Goal: Task Accomplishment & Management: Complete application form

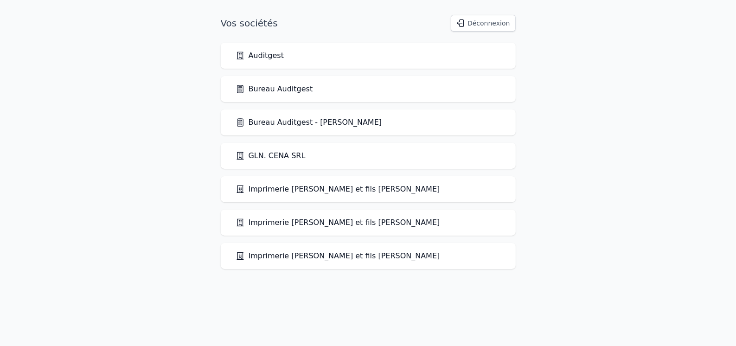
click at [276, 90] on link "Bureau Auditgest" at bounding box center [274, 88] width 77 height 11
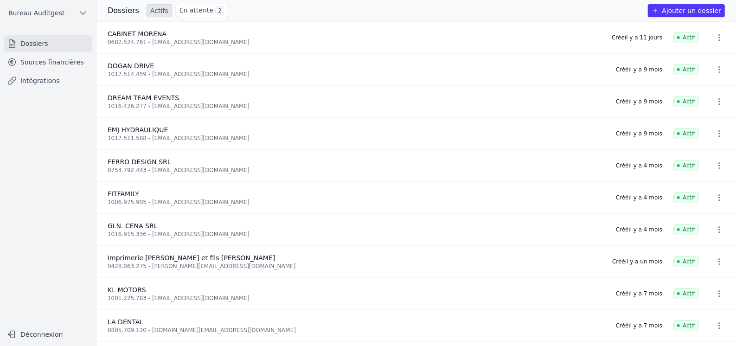
click at [698, 12] on button "Ajouter un dossier" at bounding box center [686, 10] width 77 height 13
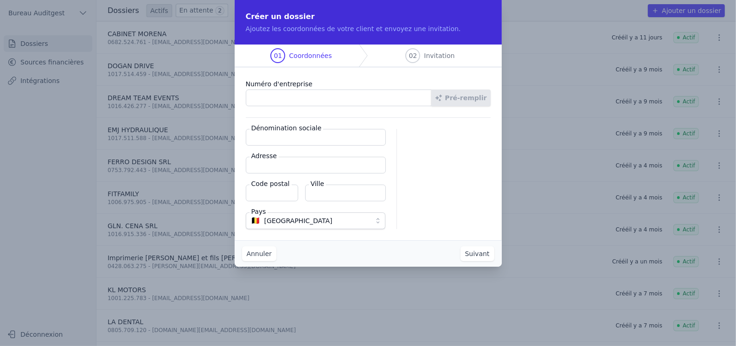
paste input "1017.751.219"
type input "1017.751.219"
click at [466, 99] on button "Pré-remplir" at bounding box center [460, 97] width 59 height 17
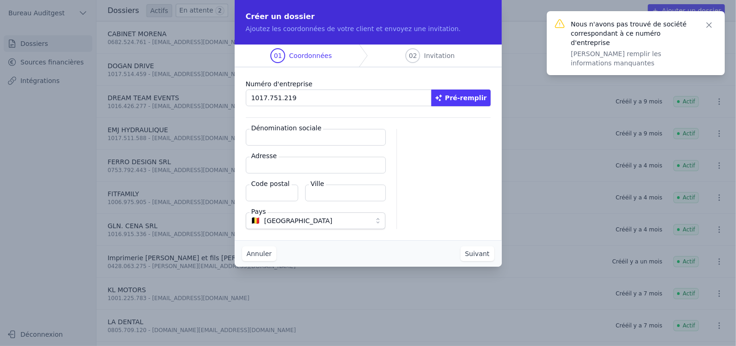
click at [280, 141] on input "Dénomination sociale" at bounding box center [316, 137] width 140 height 17
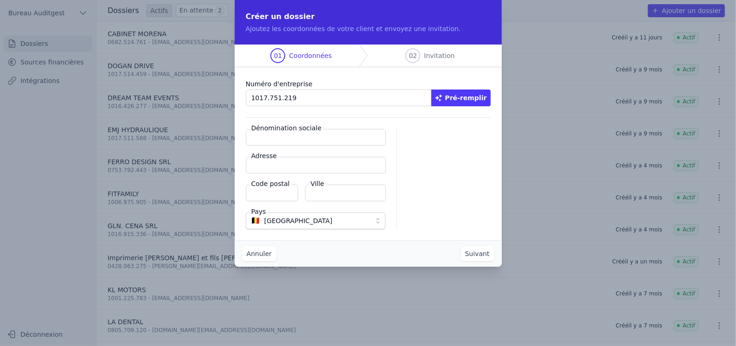
paste input "KINÉ PRO SANTÉ"
type input "KINÉ PRO SANTÉ"
paste input "Rue des Grands Trieux, 168"
type input "Rue des Grands Trieux, 168"
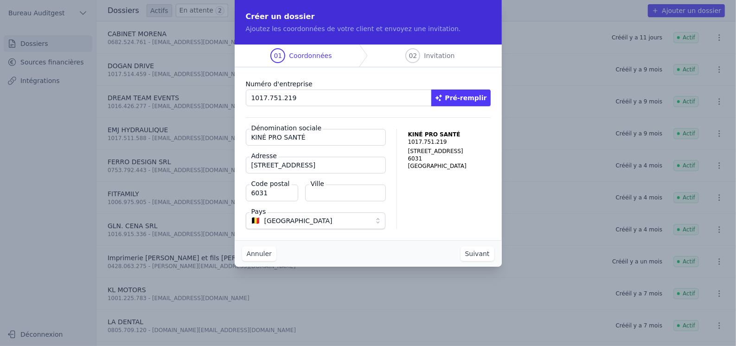
type input "6031"
type input "MONCEAU/SUR/SAMBRE"
click at [477, 255] on button "Suivant" at bounding box center [477, 253] width 34 height 15
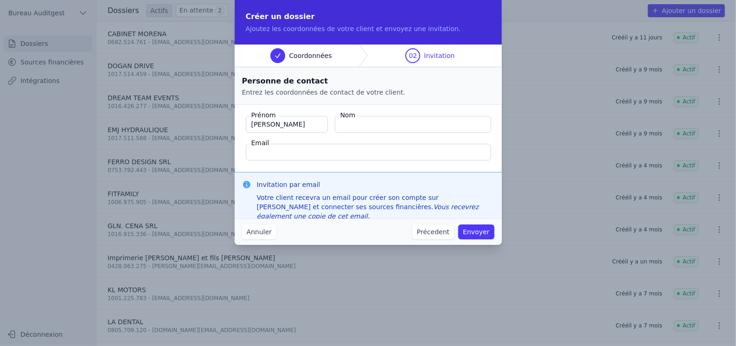
type input "Sébastien"
type input "MARCHAND"
paste input "bastiano10@outlook.com"
type input "bastiano10@outlook.com"
click at [475, 232] on button "Envoyer" at bounding box center [476, 231] width 36 height 15
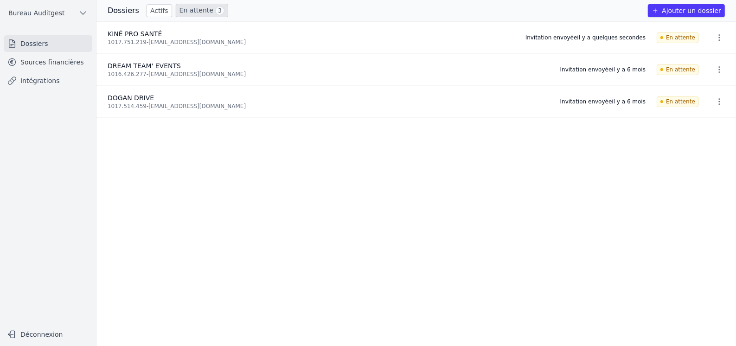
click at [44, 65] on link "Sources financières" at bounding box center [48, 62] width 89 height 17
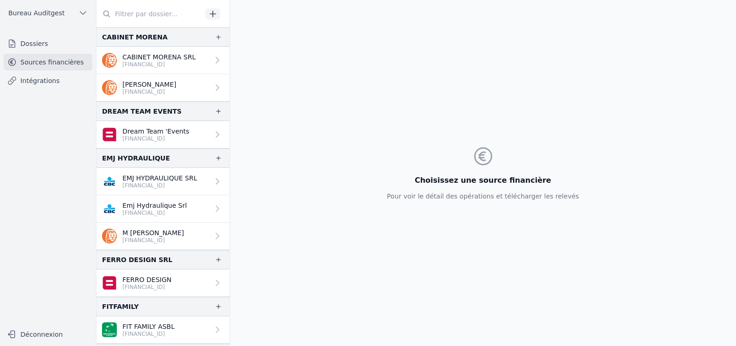
click at [41, 49] on link "Dossiers" at bounding box center [48, 43] width 89 height 17
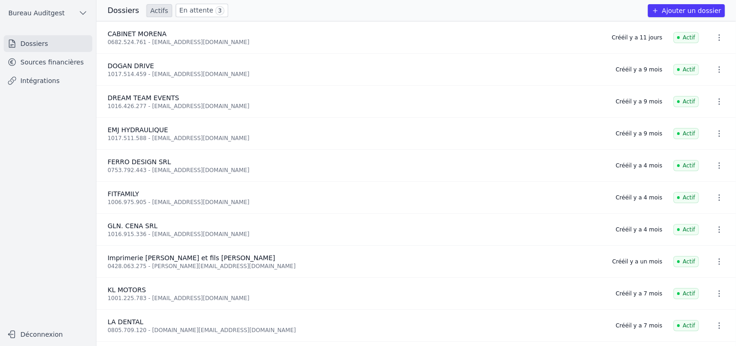
click at [192, 9] on link "En attente 3" at bounding box center [202, 10] width 52 height 13
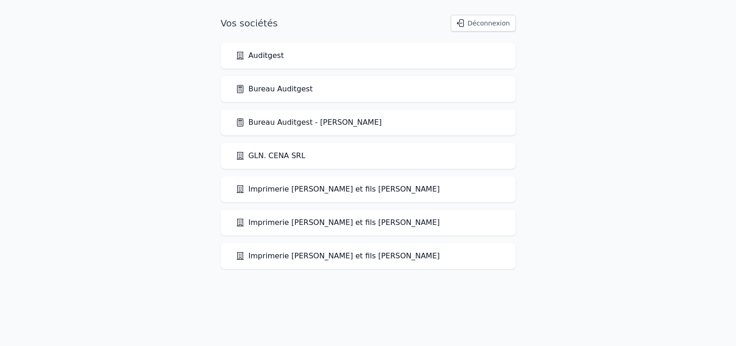
click at [278, 85] on link "Bureau Auditgest" at bounding box center [274, 88] width 77 height 11
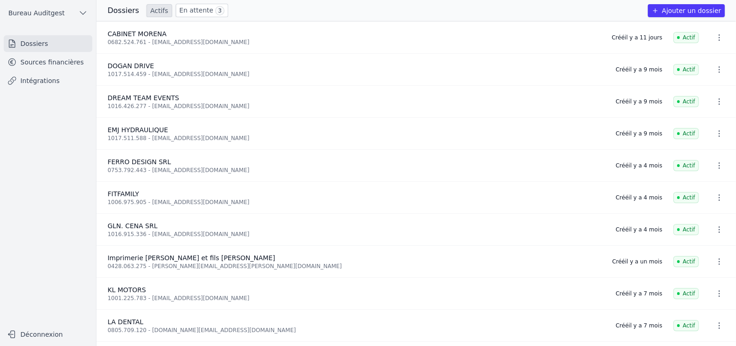
click at [188, 11] on link "En attente 3" at bounding box center [202, 10] width 52 height 13
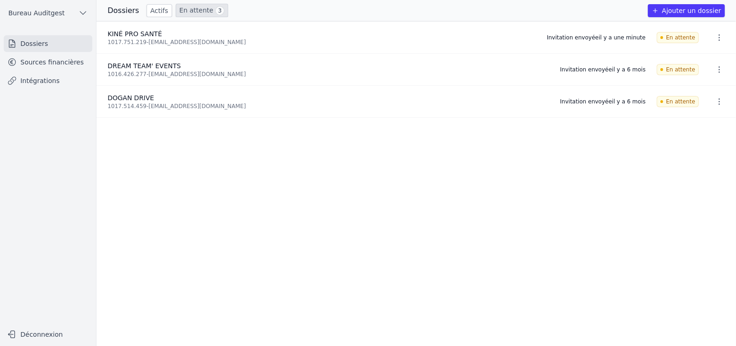
click at [156, 7] on link "Actifs" at bounding box center [160, 10] width 26 height 13
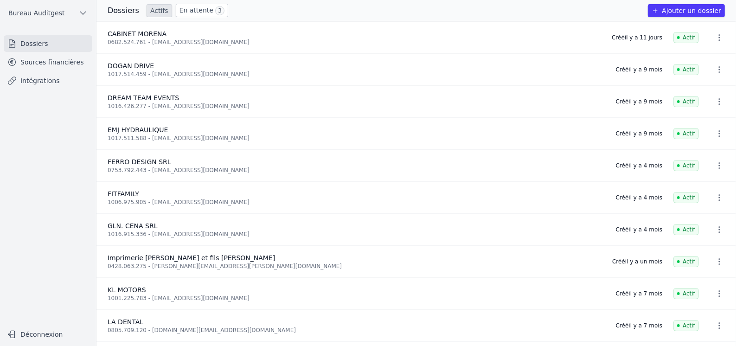
click at [131, 10] on h3 "Dossiers" at bounding box center [124, 10] width 32 height 11
click at [166, 11] on div "Actifs En attente 3" at bounding box center [188, 10] width 82 height 13
click at [188, 9] on link "En attente 3" at bounding box center [202, 10] width 52 height 13
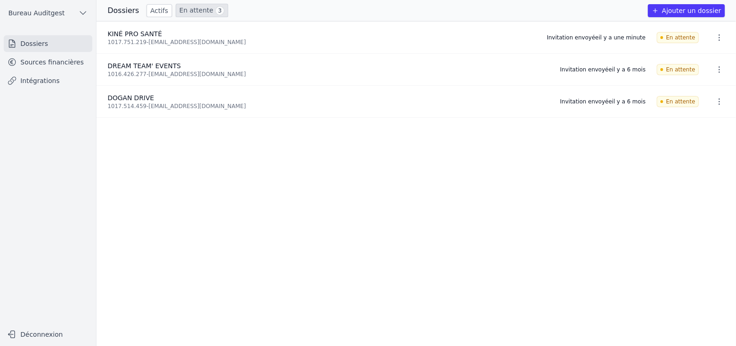
click at [154, 10] on link "Actifs" at bounding box center [160, 10] width 26 height 13
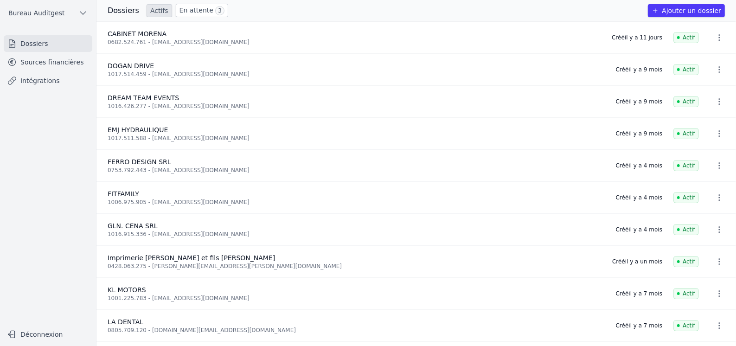
click at [120, 10] on h3 "Dossiers" at bounding box center [124, 10] width 32 height 11
click at [194, 13] on link "En attente 3" at bounding box center [202, 10] width 52 height 13
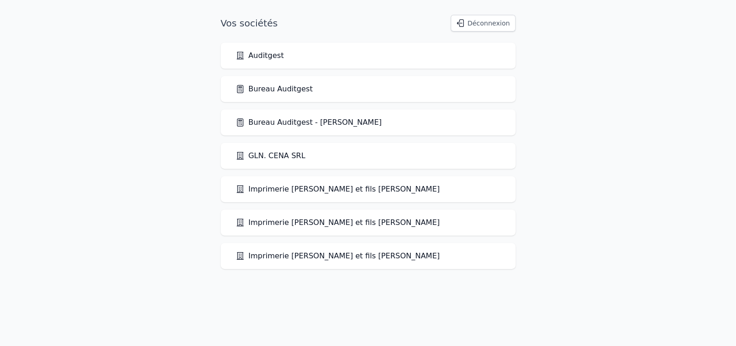
click at [274, 92] on link "Bureau Auditgest" at bounding box center [274, 88] width 77 height 11
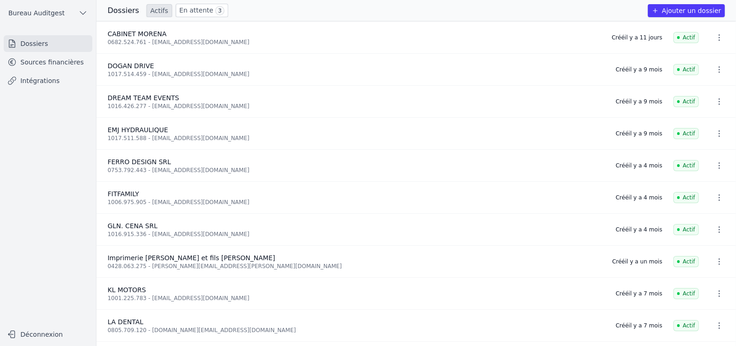
click at [183, 7] on link "En attente 3" at bounding box center [202, 10] width 52 height 13
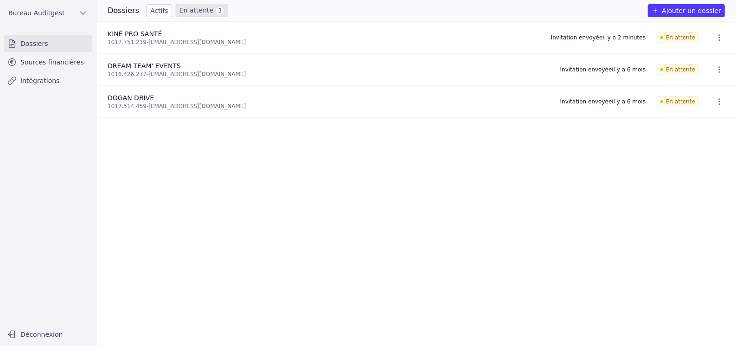
click at [52, 62] on link "Sources financières" at bounding box center [48, 62] width 89 height 17
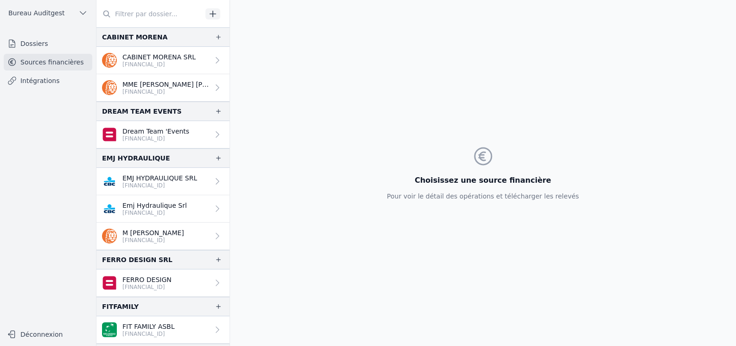
click at [154, 19] on input "text" at bounding box center [149, 14] width 106 height 17
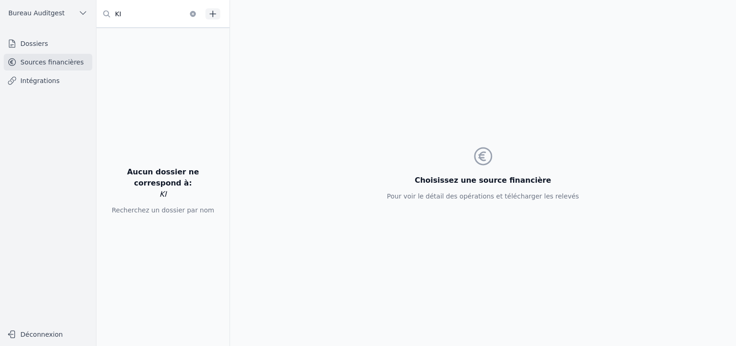
type input "K"
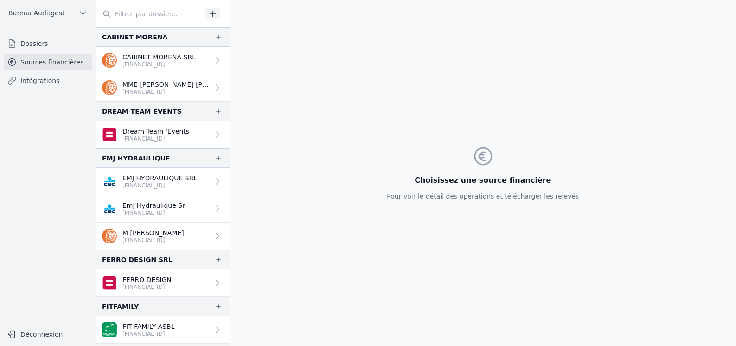
click at [39, 79] on link "Intégrations" at bounding box center [48, 80] width 89 height 17
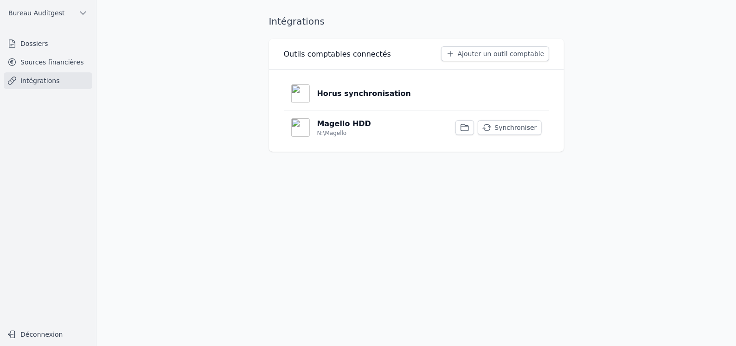
click at [61, 61] on link "Sources financières" at bounding box center [48, 62] width 89 height 17
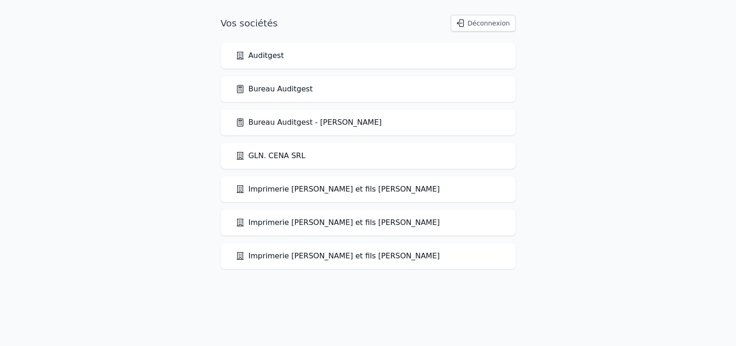
click at [278, 91] on link "Bureau Auditgest" at bounding box center [274, 88] width 77 height 11
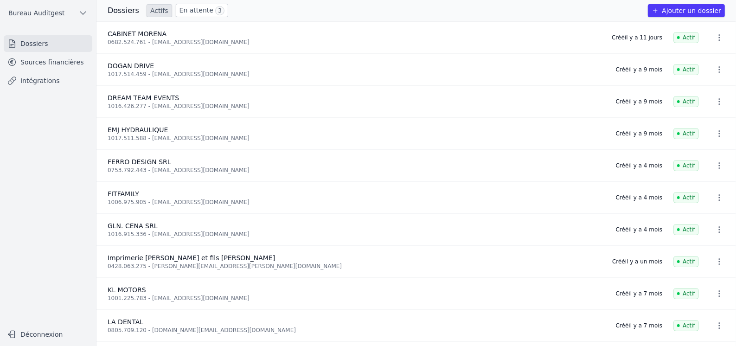
click at [203, 10] on link "En attente 3" at bounding box center [202, 10] width 52 height 13
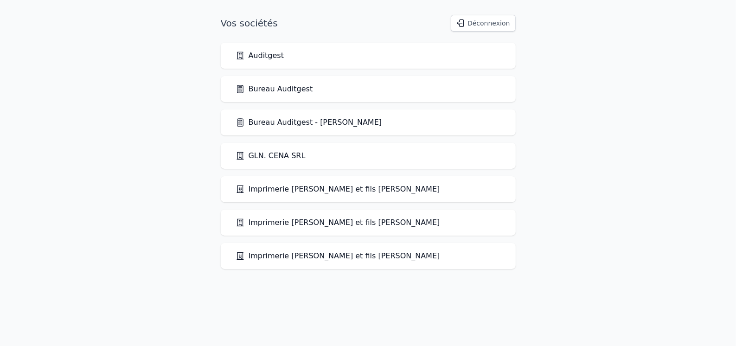
click at [281, 91] on link "Bureau Auditgest" at bounding box center [274, 88] width 77 height 11
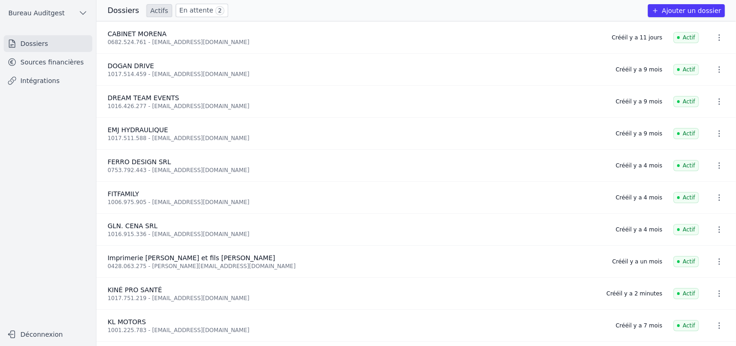
click at [189, 13] on link "En attente 2" at bounding box center [202, 10] width 52 height 13
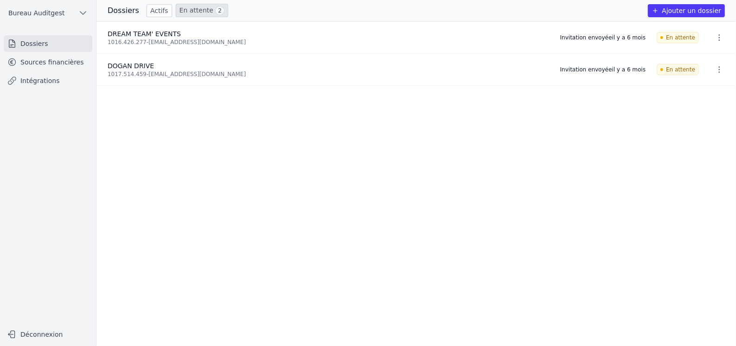
click at [155, 12] on link "Actifs" at bounding box center [160, 10] width 26 height 13
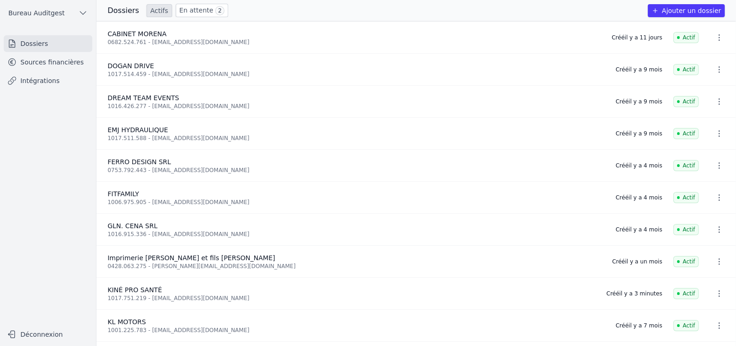
click at [57, 62] on link "Sources financières" at bounding box center [48, 62] width 89 height 17
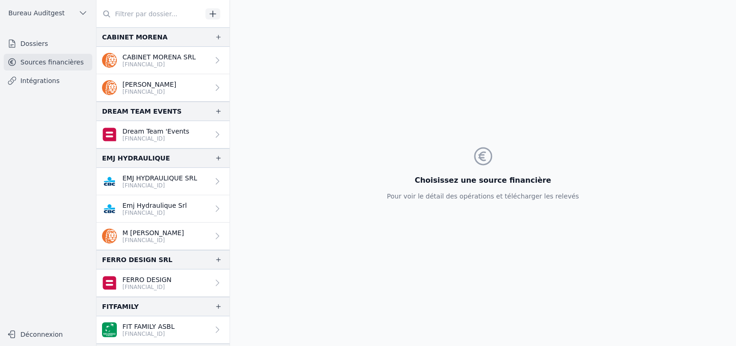
click at [157, 17] on input "text" at bounding box center [149, 14] width 106 height 17
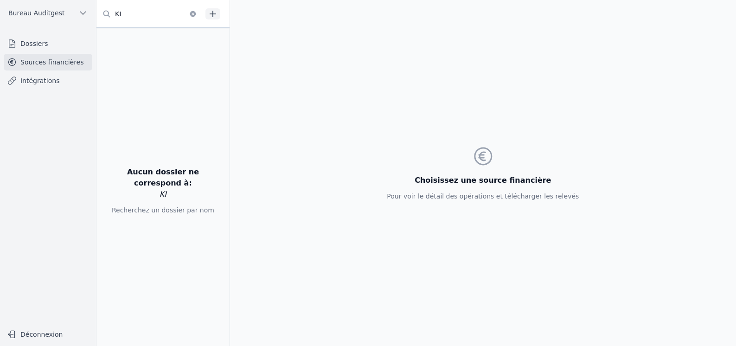
type input "K"
type input "KIN"
click at [31, 42] on link "Dossiers" at bounding box center [48, 43] width 89 height 17
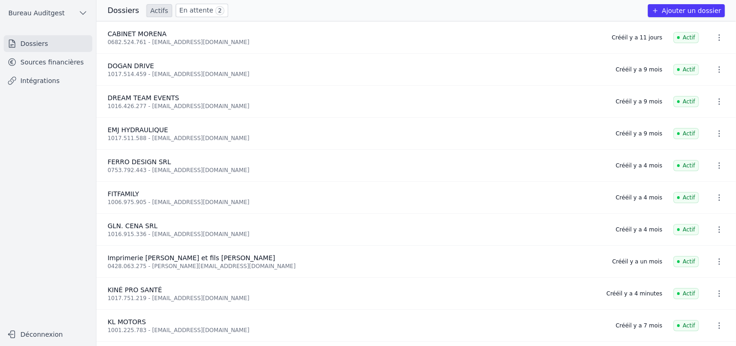
click at [181, 10] on link "En attente 2" at bounding box center [202, 10] width 52 height 13
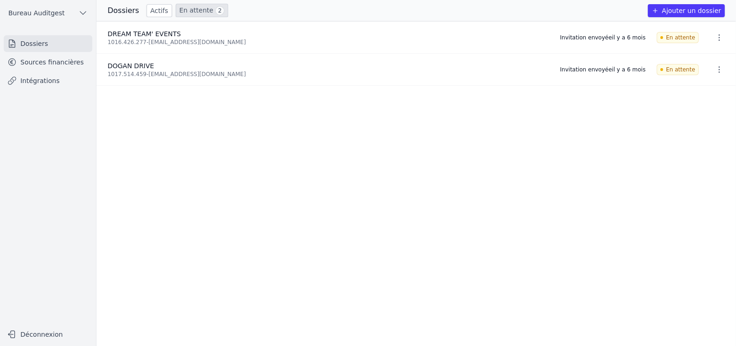
click at [58, 69] on link "Sources financières" at bounding box center [48, 62] width 89 height 17
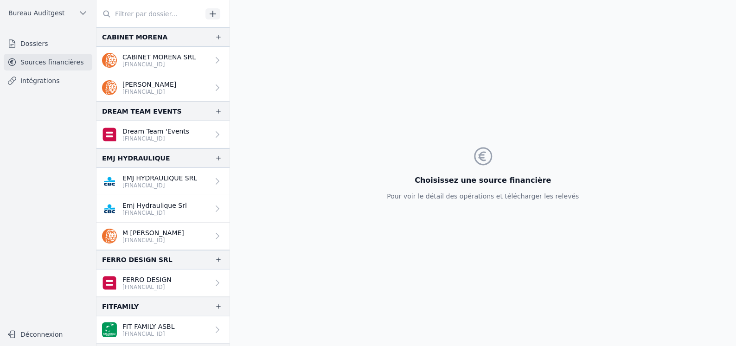
click at [149, 9] on input "text" at bounding box center [149, 14] width 106 height 17
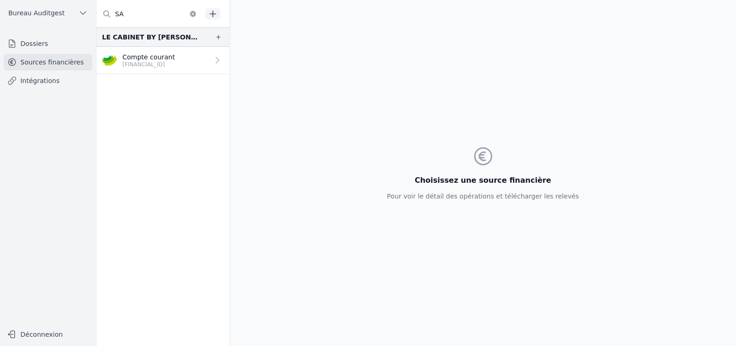
type input "S"
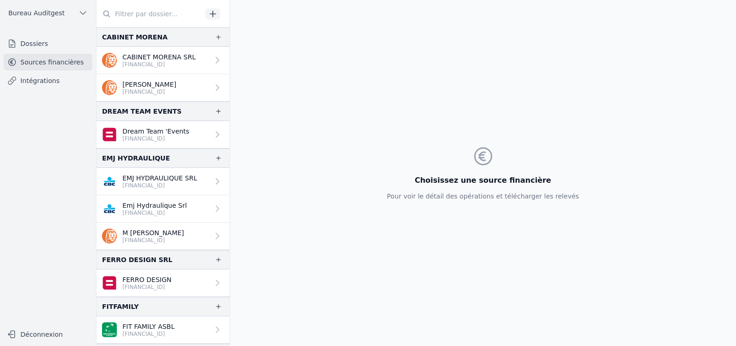
click at [212, 15] on icon "button" at bounding box center [212, 13] width 9 height 9
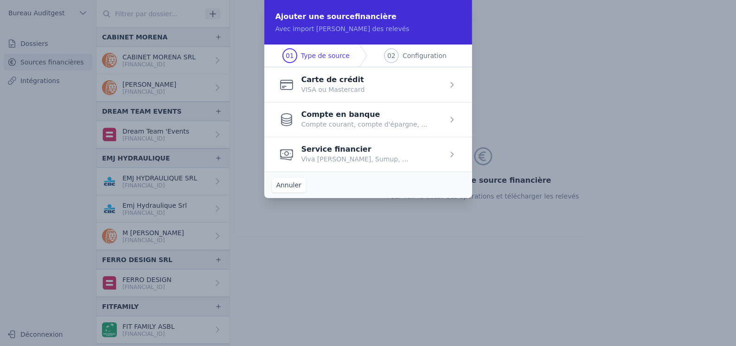
click at [340, 117] on span "button" at bounding box center [368, 119] width 208 height 35
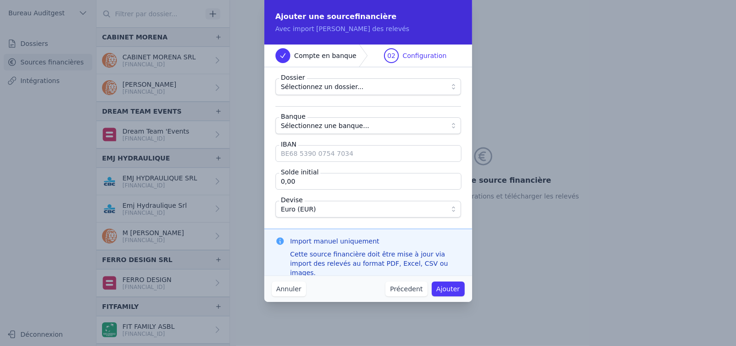
click at [352, 85] on span "Sélectionnez un dossier..." at bounding box center [361, 86] width 161 height 11
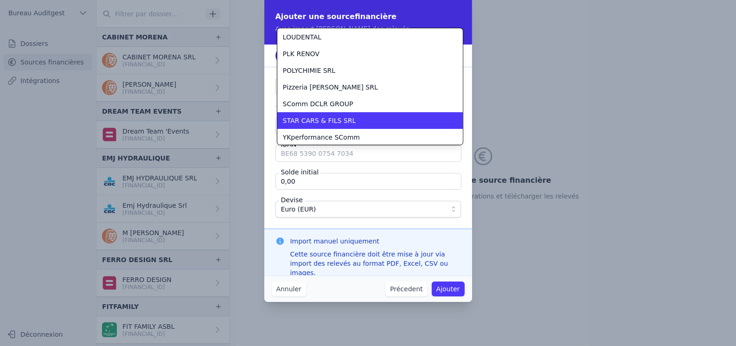
scroll to position [150, 0]
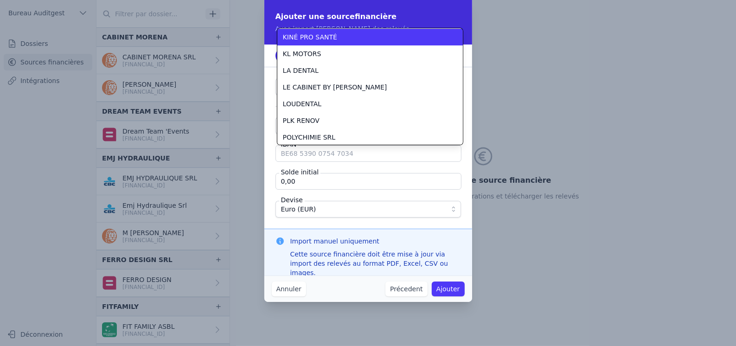
click at [349, 35] on div "KINÉ PRO SANTÉ" at bounding box center [364, 36] width 163 height 9
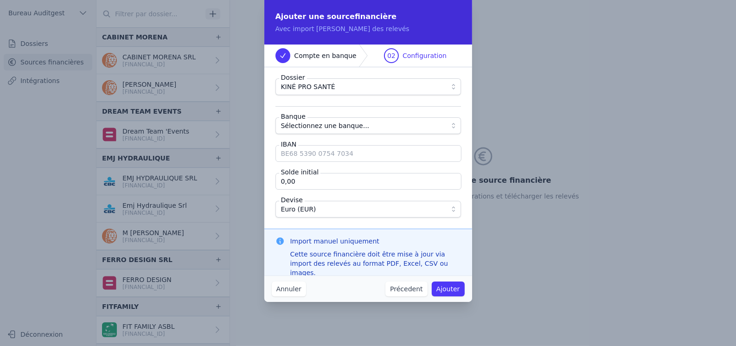
click at [409, 125] on span "Sélectionnez une banque..." at bounding box center [361, 125] width 161 height 11
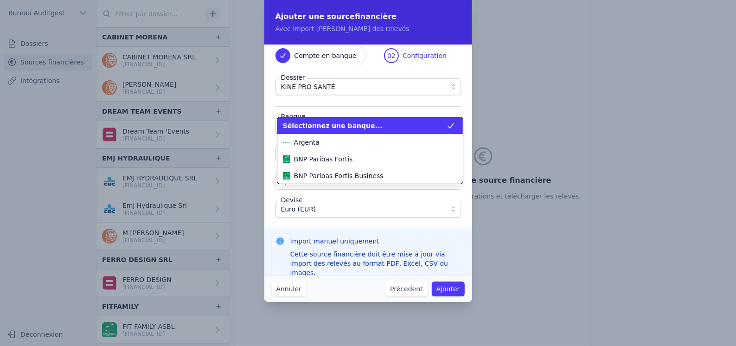
scroll to position [217, 0]
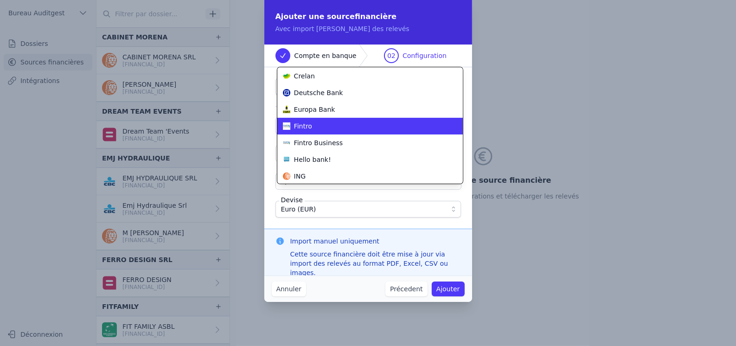
click at [409, 128] on div "Fintro" at bounding box center [364, 125] width 163 height 9
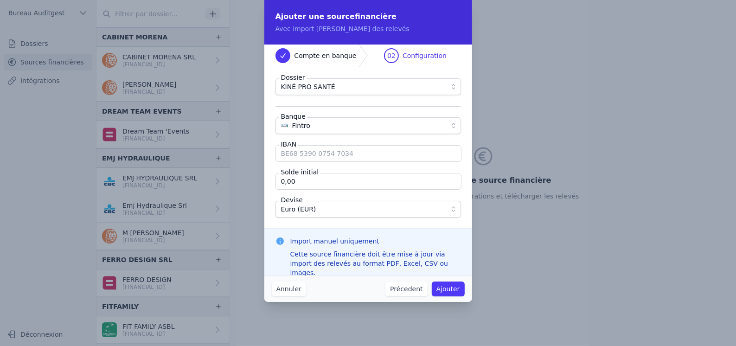
click at [364, 155] on input "IBAN" at bounding box center [368, 153] width 186 height 17
type input "[FINANCIAL_ID]"
click at [448, 287] on button "Ajouter" at bounding box center [448, 288] width 33 height 15
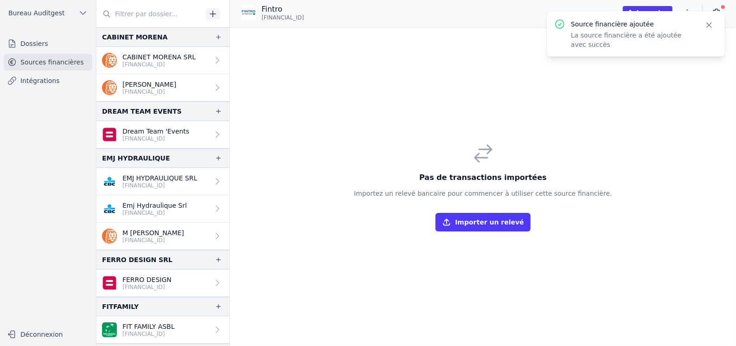
click at [710, 26] on icon "button" at bounding box center [708, 24] width 9 height 9
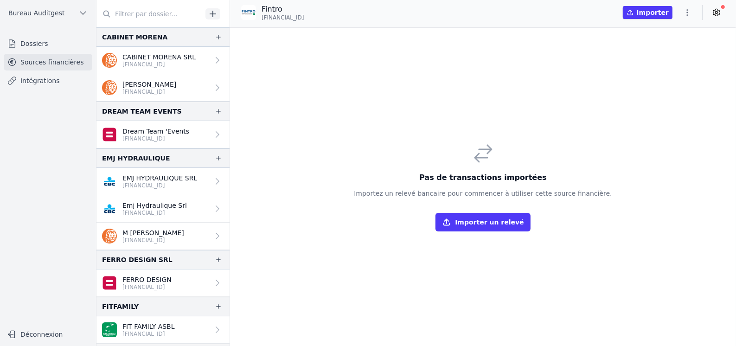
click at [138, 13] on input "text" at bounding box center [149, 14] width 106 height 17
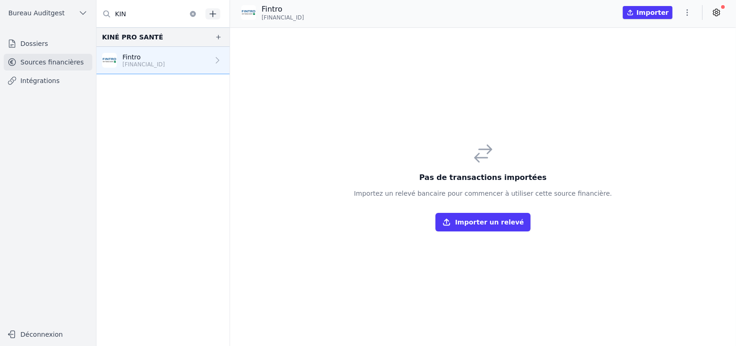
type input "KIN"
click at [165, 58] on p "Fintro" at bounding box center [143, 56] width 43 height 9
click at [154, 65] on p "[FINANCIAL_ID]" at bounding box center [143, 64] width 43 height 7
click at [717, 11] on icon at bounding box center [716, 12] width 9 height 9
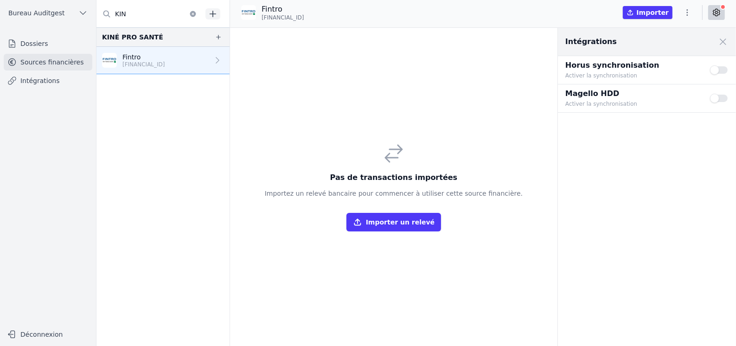
click at [725, 97] on button "Use setting" at bounding box center [719, 98] width 19 height 9
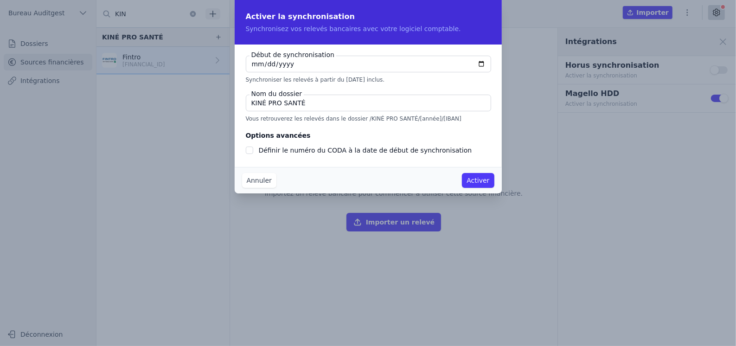
click at [480, 64] on input "[DATE]" at bounding box center [368, 64] width 245 height 17
type input "[DATE]"
checkbox input "false"
type input "[DATE]"
click at [481, 180] on button "Activer" at bounding box center [478, 180] width 32 height 15
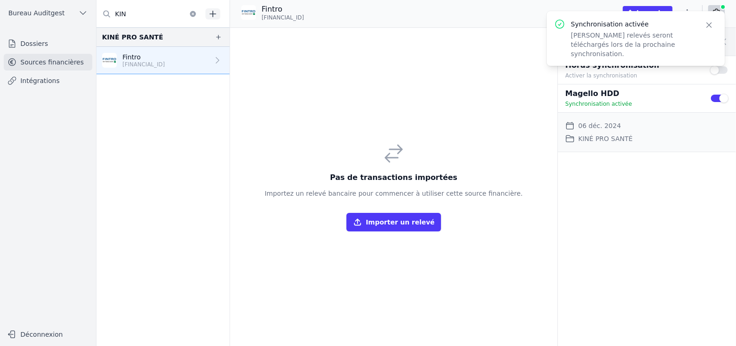
click at [321, 82] on div "Pas de transactions importées Importez un relevé bancaire pour commencer à util…" at bounding box center [394, 187] width 328 height 318
click at [147, 15] on input "KIN" at bounding box center [149, 14] width 106 height 17
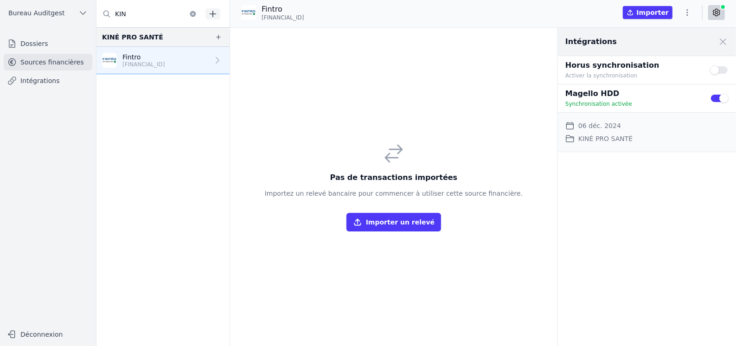
click at [123, 61] on p "[FINANCIAL_ID]" at bounding box center [143, 64] width 43 height 7
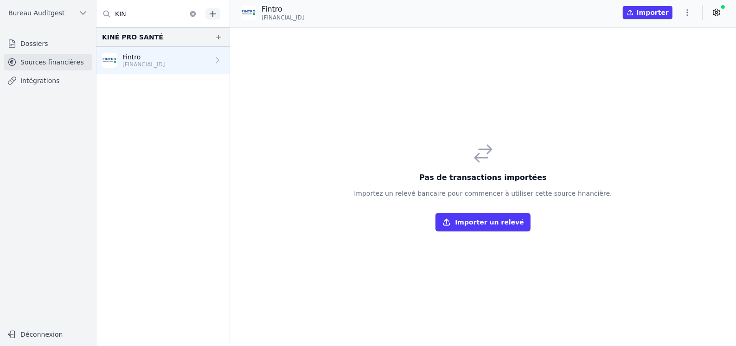
click at [488, 147] on icon at bounding box center [483, 153] width 22 height 22
click at [648, 11] on button "Importer" at bounding box center [648, 12] width 50 height 13
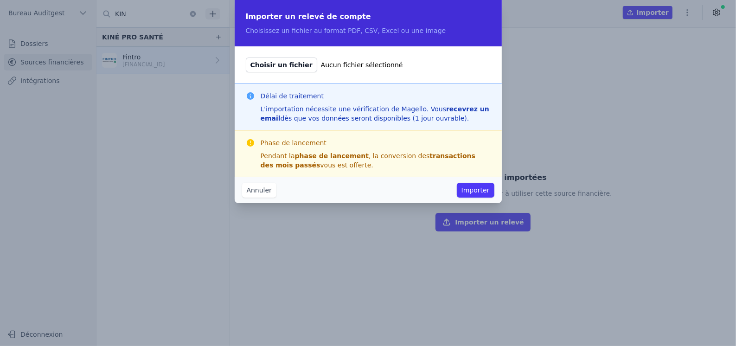
click at [259, 192] on button "Annuler" at bounding box center [259, 190] width 34 height 15
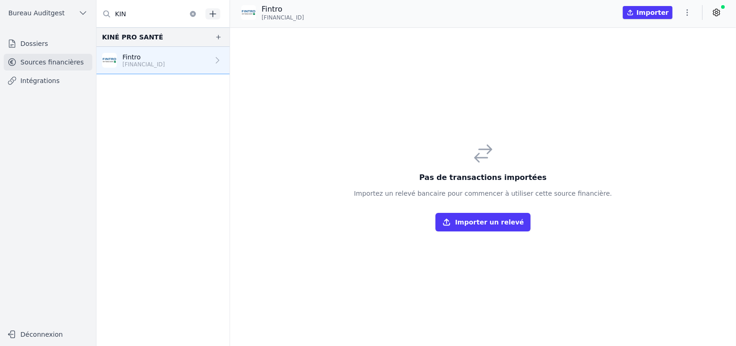
click at [717, 14] on icon at bounding box center [716, 12] width 9 height 9
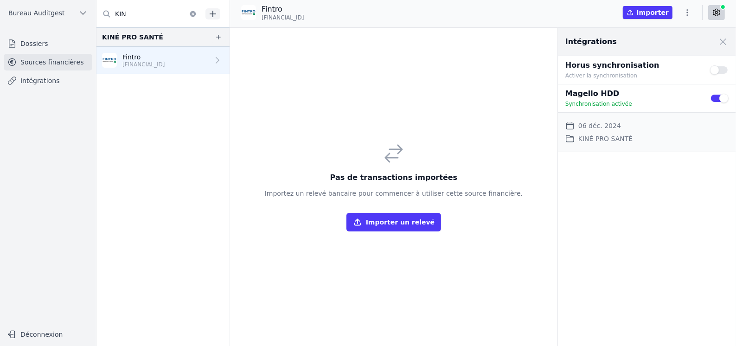
click at [46, 62] on link "Sources financières" at bounding box center [48, 62] width 89 height 17
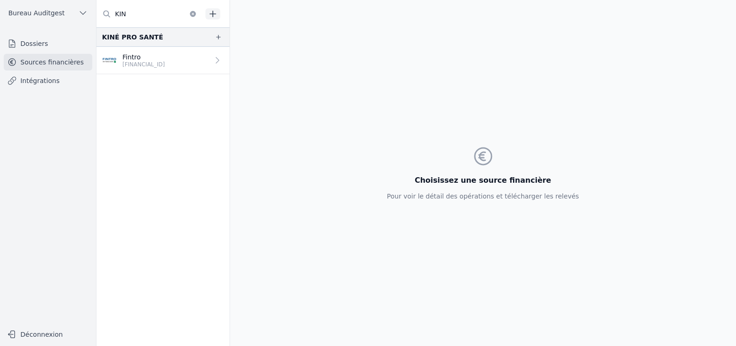
click at [39, 90] on nav "Dossiers Sources financières Intégrations" at bounding box center [47, 176] width 81 height 282
click at [42, 83] on link "Intégrations" at bounding box center [48, 80] width 89 height 17
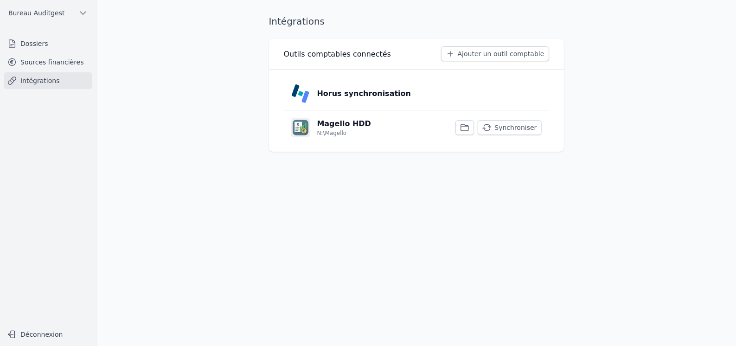
click at [54, 64] on link "Sources financières" at bounding box center [48, 62] width 89 height 17
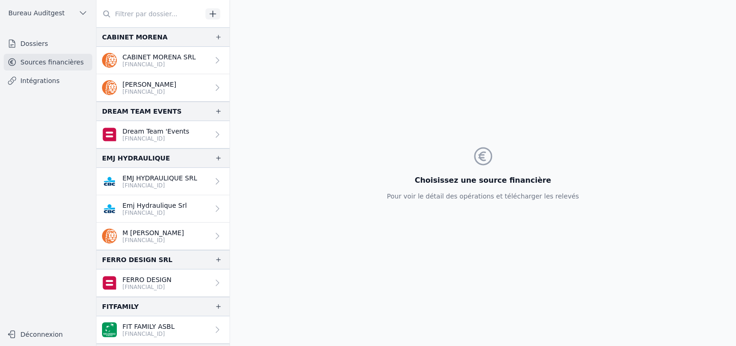
click at [147, 13] on input "text" at bounding box center [149, 14] width 106 height 17
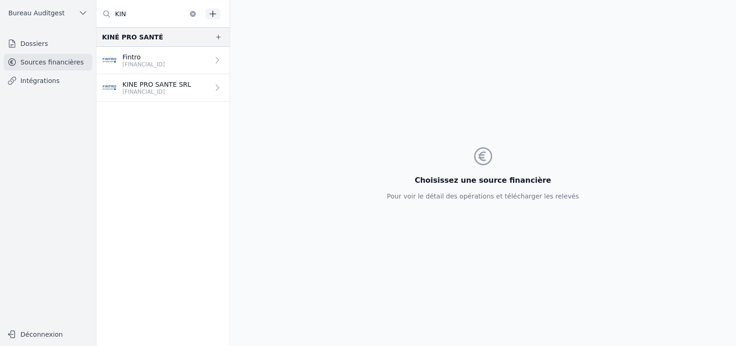
type input "KIN"
click at [147, 87] on p "KINE PRO SANTE SRL" at bounding box center [156, 84] width 69 height 9
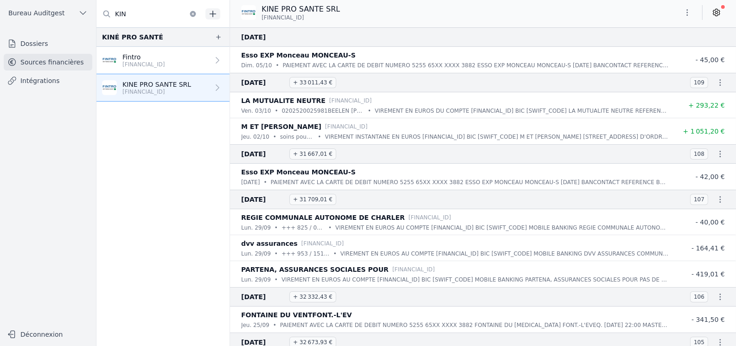
click at [162, 55] on p "Fintro" at bounding box center [143, 56] width 43 height 9
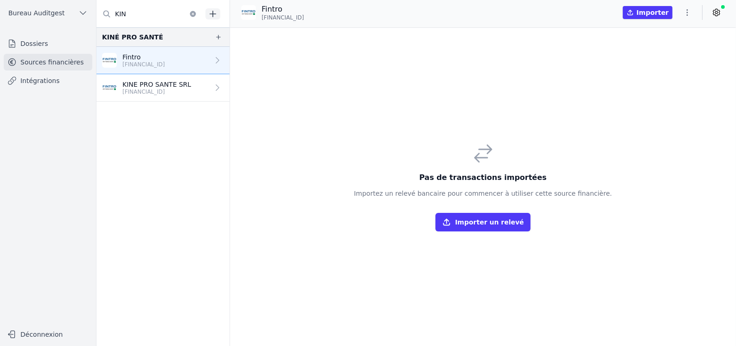
click at [719, 13] on icon at bounding box center [716, 12] width 6 height 7
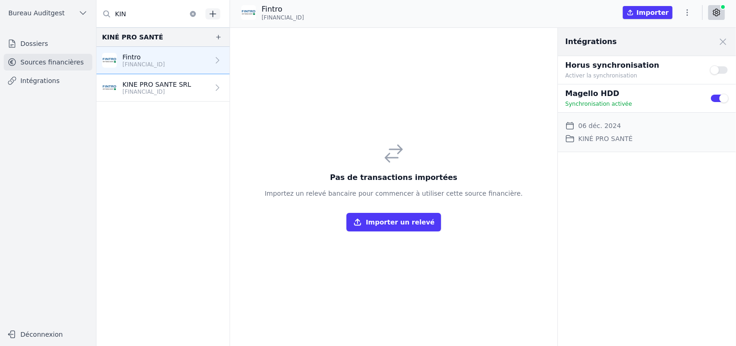
click at [435, 97] on div "Pas de transactions importées Importez un relevé bancaire pour commencer à util…" at bounding box center [394, 187] width 328 height 318
click at [688, 13] on icon "button" at bounding box center [687, 12] width 9 height 9
click at [658, 69] on button "Supprimer" at bounding box center [665, 66] width 67 height 17
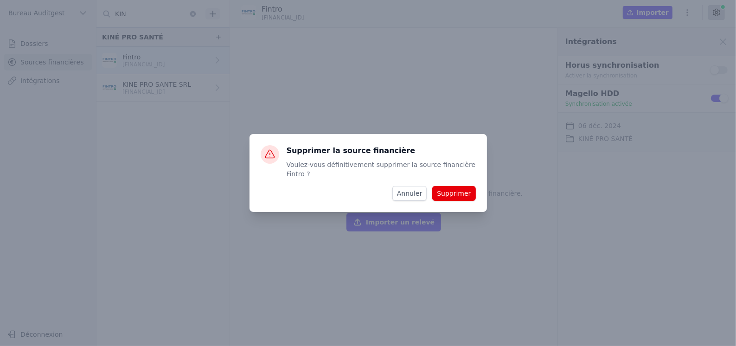
click at [450, 191] on button "Supprimer" at bounding box center [453, 193] width 43 height 15
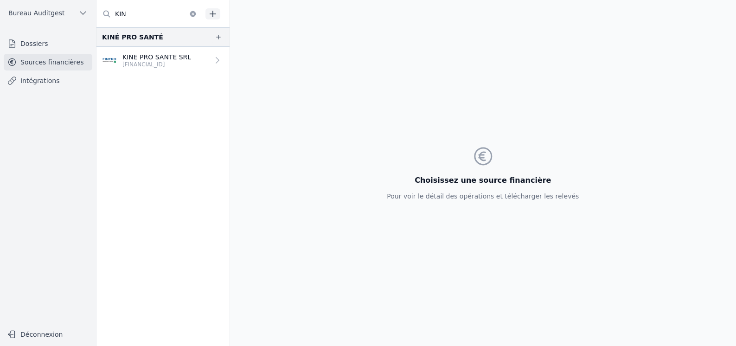
click at [148, 58] on p "KINE PRO SANTE SRL" at bounding box center [156, 56] width 69 height 9
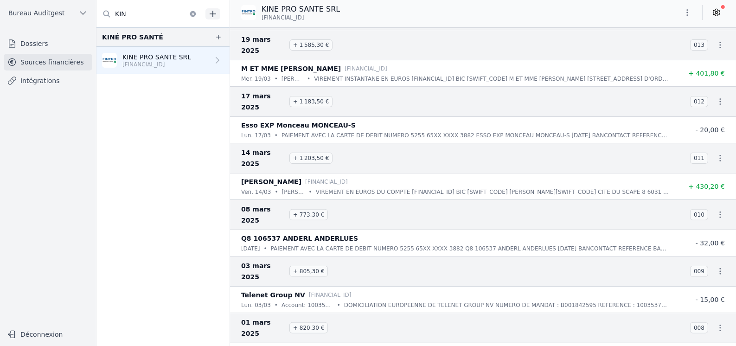
scroll to position [6266, 0]
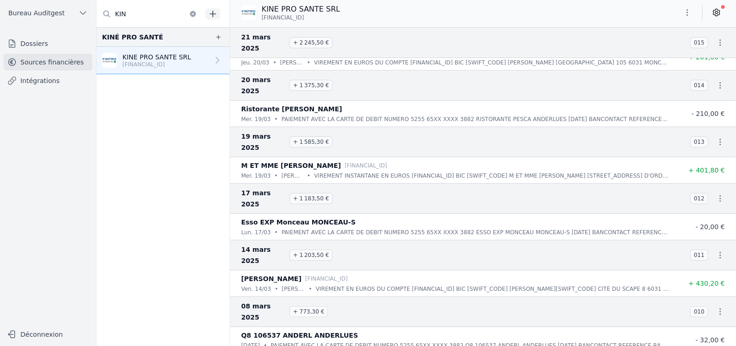
click at [42, 83] on link "Intégrations" at bounding box center [48, 80] width 89 height 17
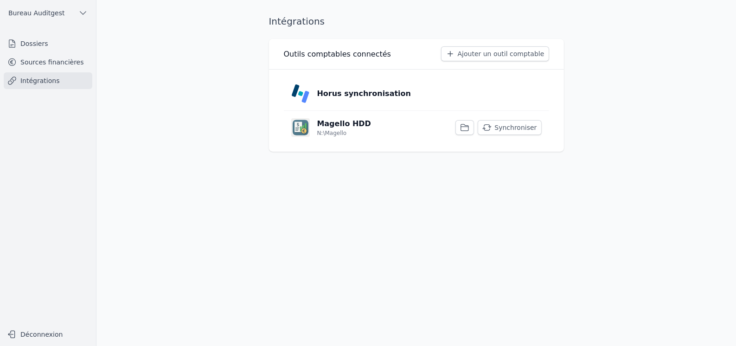
click at [498, 127] on button "Synchroniser" at bounding box center [510, 127] width 64 height 15
click at [335, 121] on p "Magello HDD" at bounding box center [344, 123] width 54 height 11
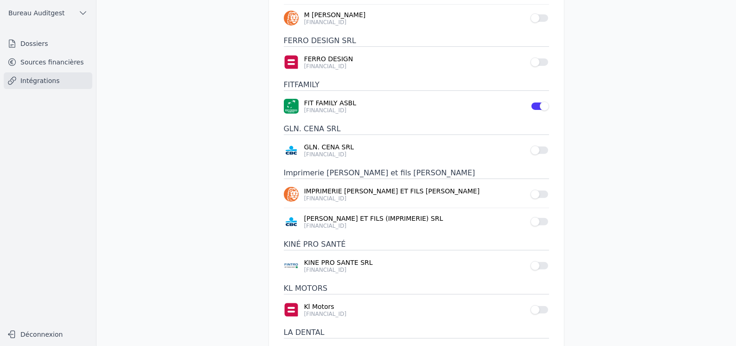
scroll to position [278, 0]
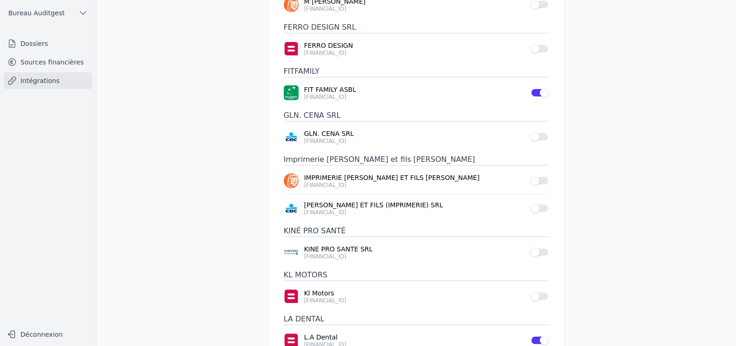
click at [541, 253] on button "Use setting" at bounding box center [539, 252] width 19 height 9
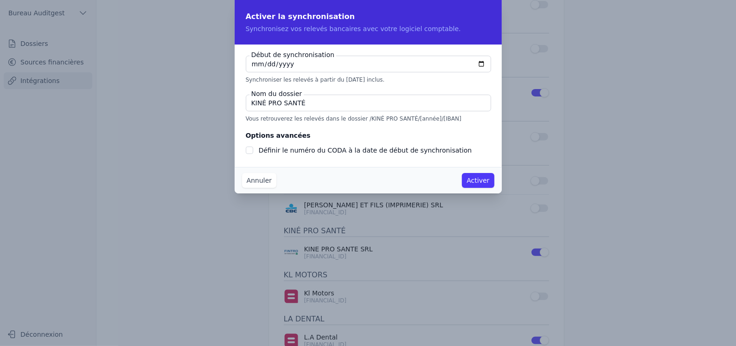
click at [480, 64] on input "[DATE]" at bounding box center [368, 64] width 245 height 17
type input "[DATE]"
checkbox input "false"
type input "[DATE]"
click at [478, 182] on button "Activer" at bounding box center [478, 180] width 32 height 15
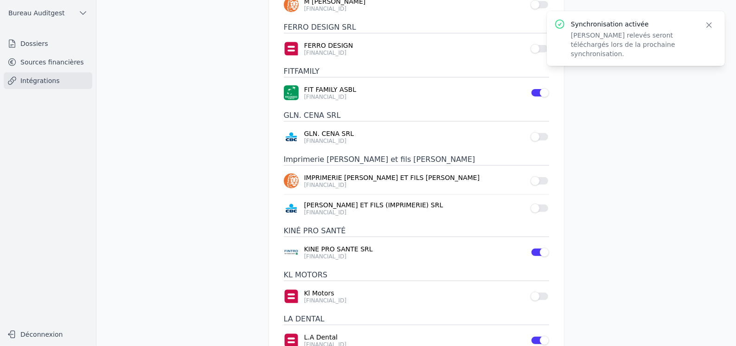
click at [626, 105] on main "Intégrations Magello HDD CABINET MORENA CABINET MORENA SRL [FINANCIAL_ID] Use s…" at bounding box center [368, 173] width 736 height 346
click at [713, 24] on icon "button" at bounding box center [708, 24] width 9 height 9
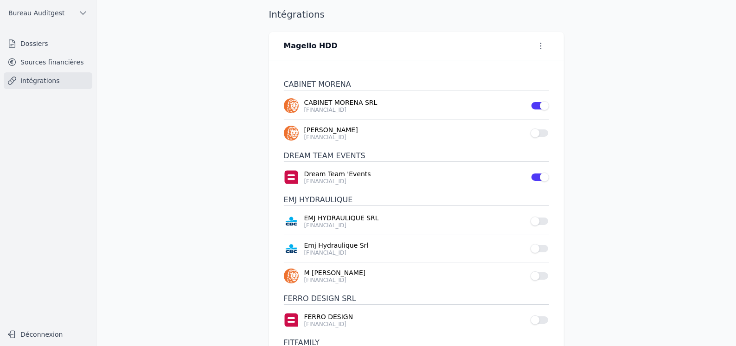
scroll to position [0, 0]
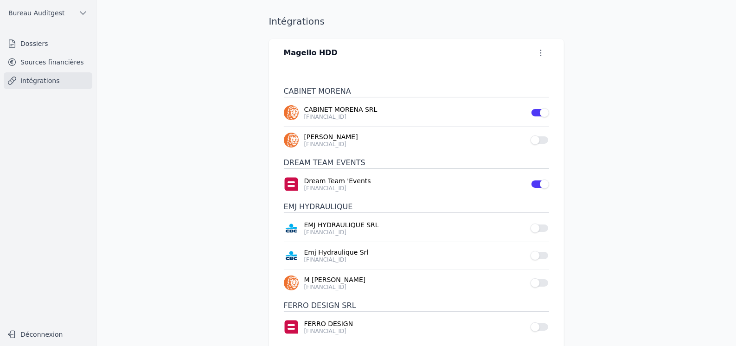
click at [61, 68] on link "Sources financières" at bounding box center [48, 62] width 89 height 17
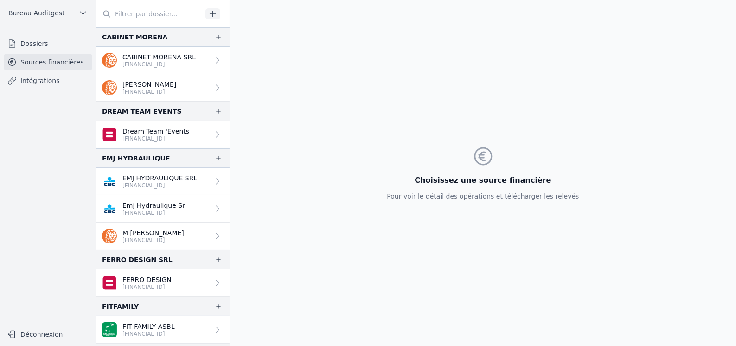
click at [46, 82] on link "Intégrations" at bounding box center [48, 80] width 89 height 17
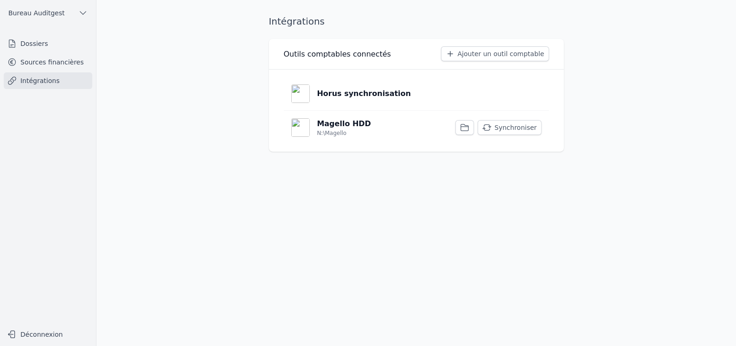
click at [537, 124] on button "Synchroniser" at bounding box center [510, 127] width 64 height 15
